Goal: Register for event/course

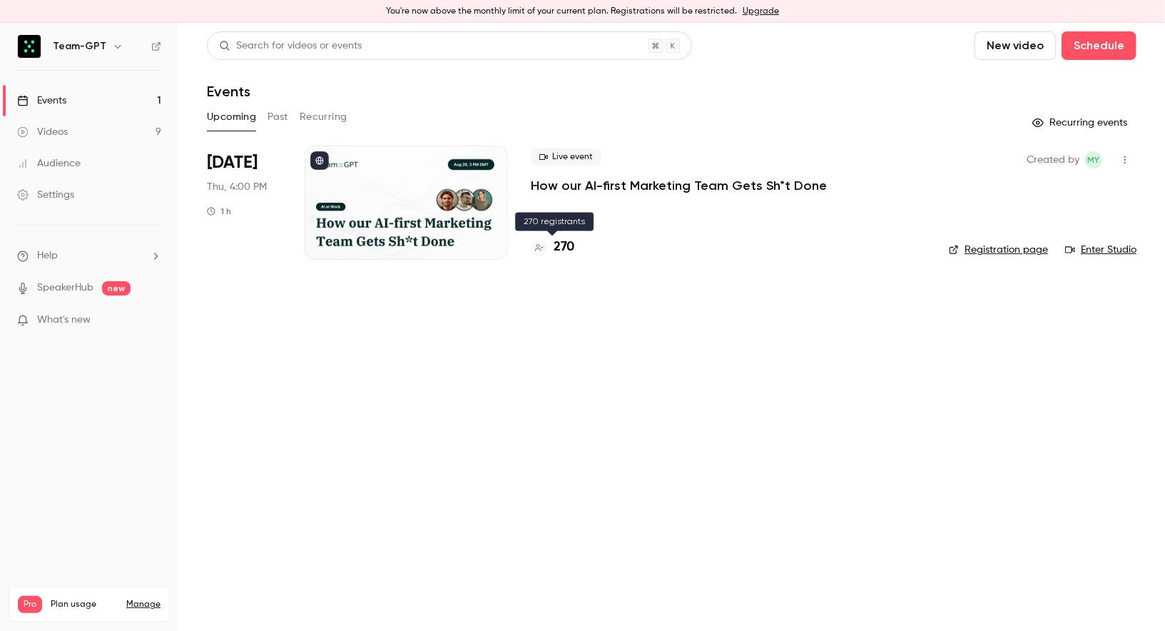
click at [567, 250] on h4 "270" at bounding box center [564, 247] width 21 height 19
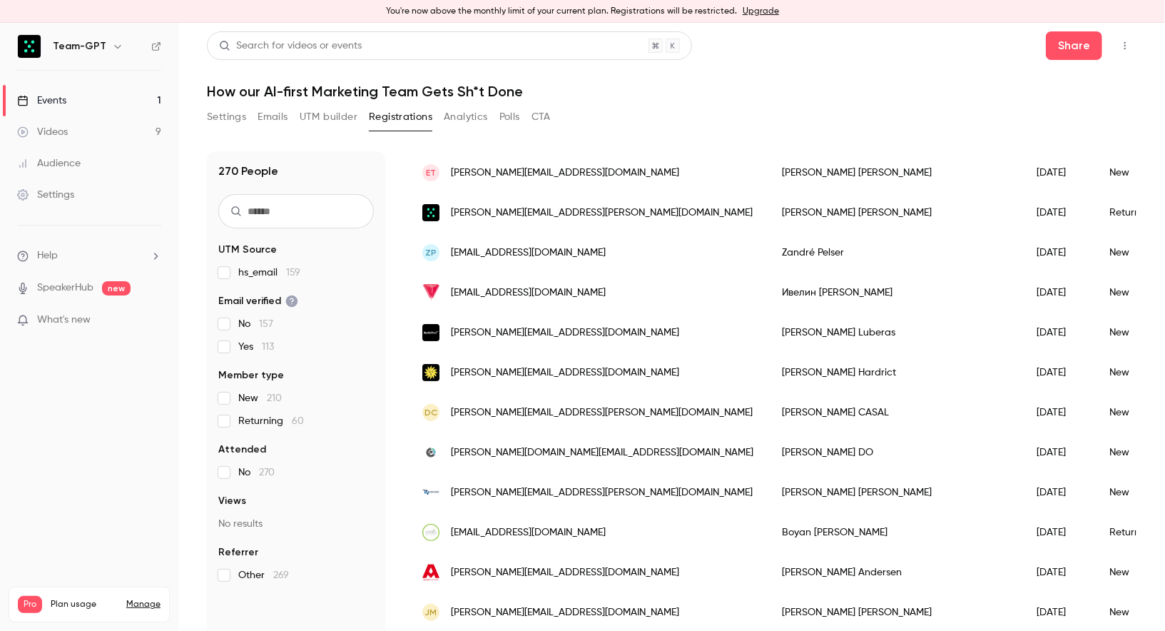
scroll to position [295, 0]
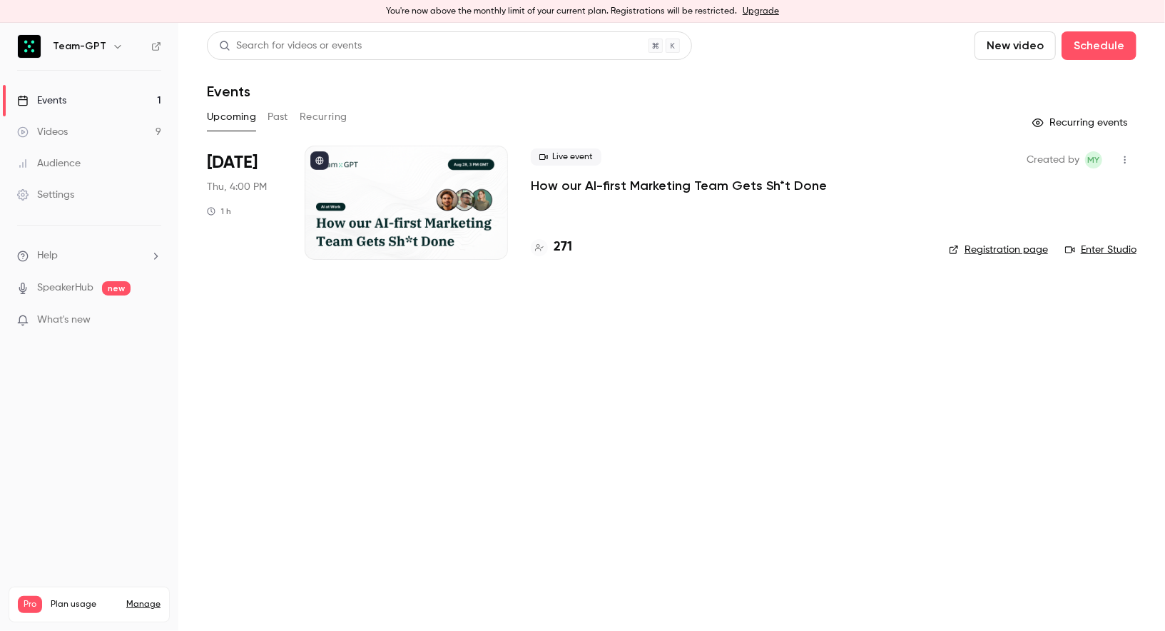
click at [569, 249] on h4 "271" at bounding box center [563, 247] width 19 height 19
